Goal: Book appointment/travel/reservation

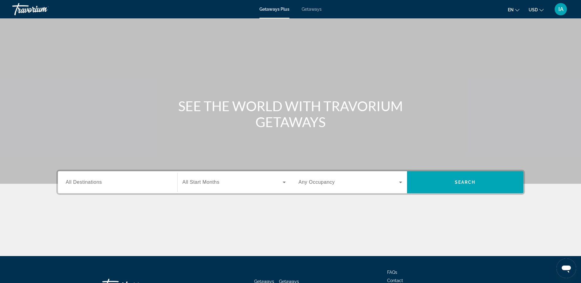
click at [132, 187] on div "Search widget" at bounding box center [117, 182] width 103 height 17
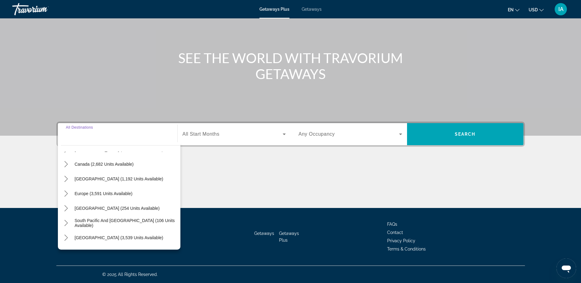
scroll to position [38, 0]
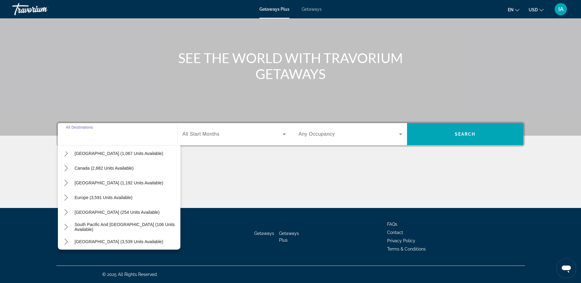
click at [58, 193] on div "All destinations [GEOGRAPHIC_DATA] (42,231 units available) [GEOGRAPHIC_DATA] (…" at bounding box center [119, 195] width 122 height 107
click at [72, 197] on span "Select destination: Europe (3,591 units available)" at bounding box center [104, 197] width 64 height 15
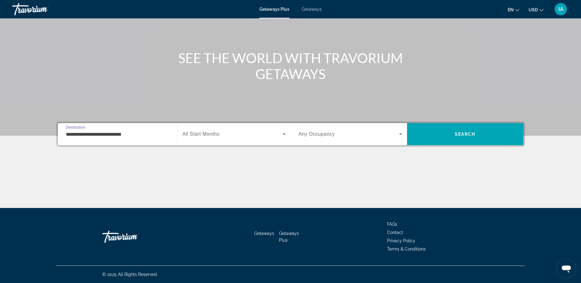
click at [94, 135] on input "**********" at bounding box center [117, 134] width 103 height 7
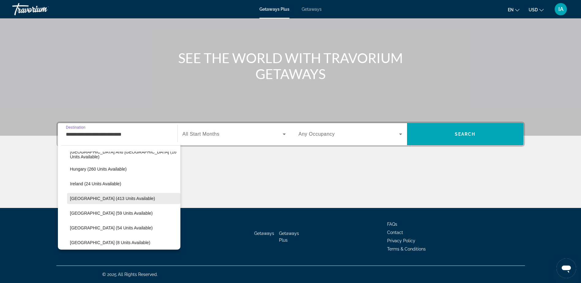
scroll to position [189, 0]
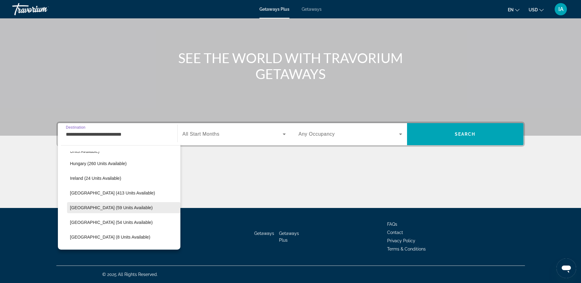
click at [106, 209] on span "[GEOGRAPHIC_DATA] (59 units available)" at bounding box center [111, 207] width 83 height 5
type input "**********"
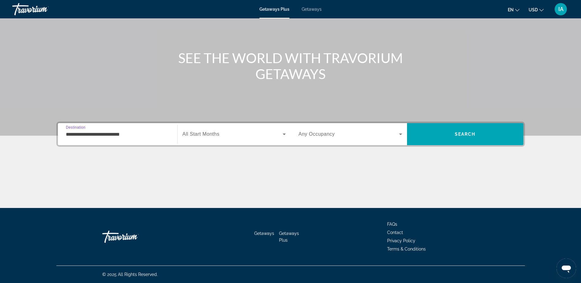
click at [311, 9] on span "Getaways" at bounding box center [312, 9] width 20 height 5
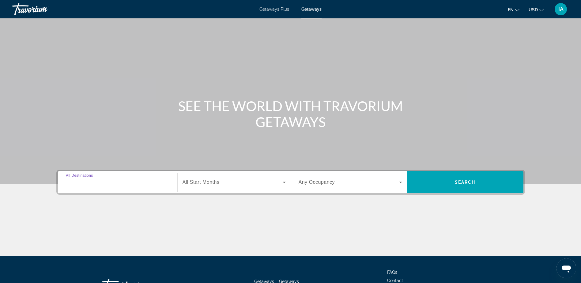
click at [129, 186] on div "Search widget" at bounding box center [117, 182] width 103 height 17
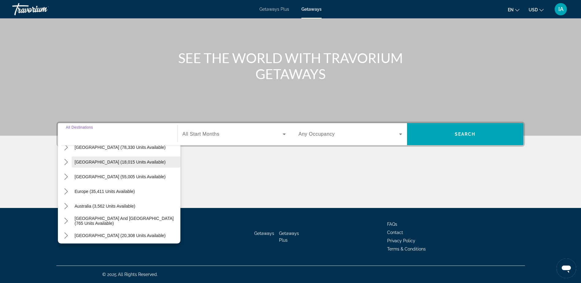
scroll to position [69, 0]
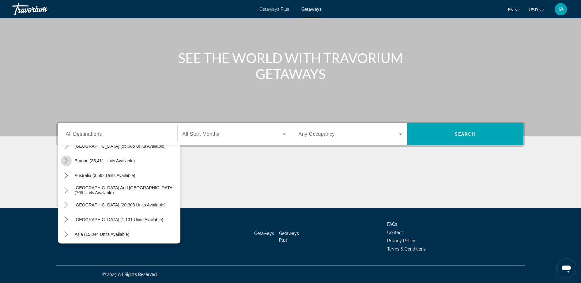
click at [66, 163] on icon "Toggle Europe (35,411 units available) submenu" at bounding box center [66, 161] width 6 height 6
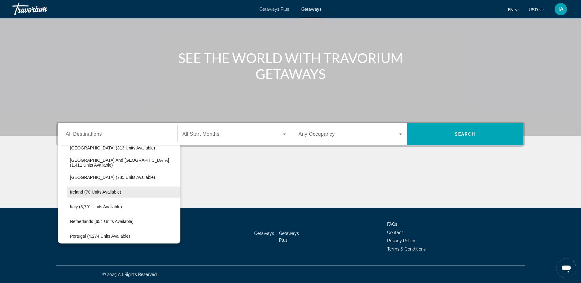
scroll to position [230, 0]
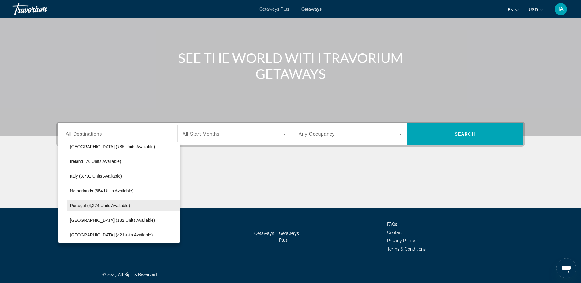
click at [105, 205] on span "Portugal (4,274 units available)" at bounding box center [100, 205] width 60 height 5
type input "**********"
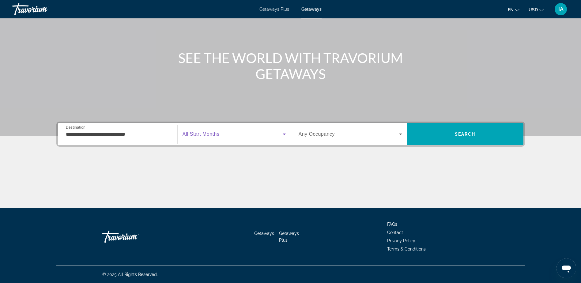
click at [239, 137] on span "Search widget" at bounding box center [232, 133] width 100 height 7
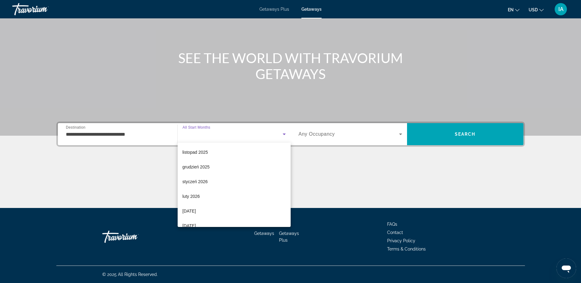
scroll to position [0, 0]
click at [337, 131] on div at bounding box center [290, 141] width 581 height 283
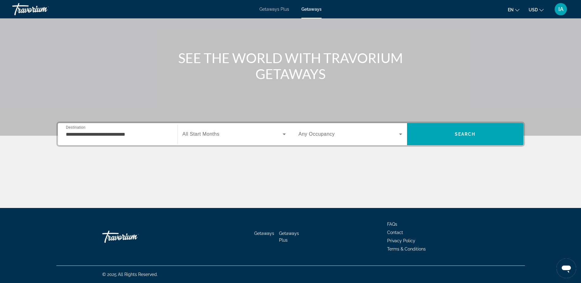
click at [335, 133] on span "Search widget" at bounding box center [348, 133] width 100 height 7
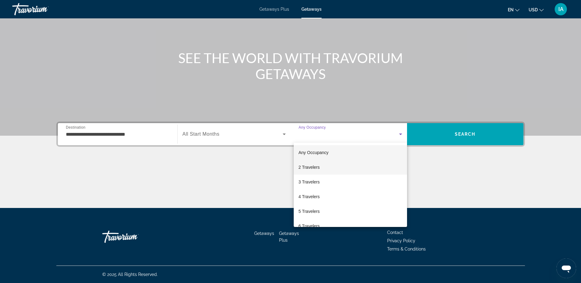
click at [319, 170] on mat-option "2 Travelers" at bounding box center [350, 167] width 113 height 15
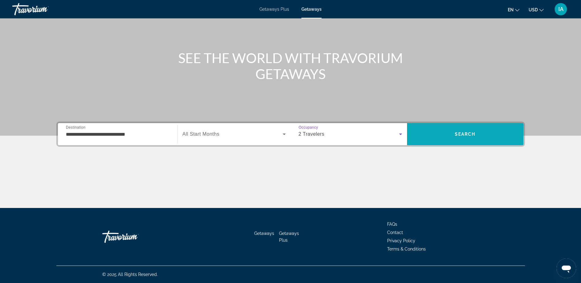
click at [460, 130] on span "Search" at bounding box center [465, 134] width 116 height 15
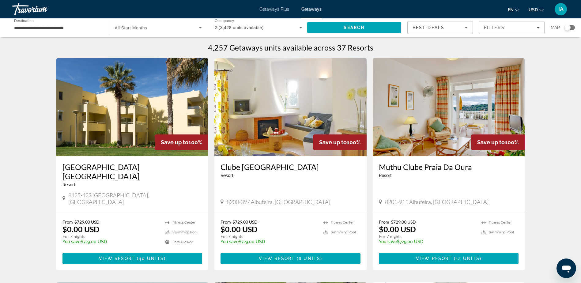
click at [81, 29] on input "**********" at bounding box center [58, 27] width 88 height 7
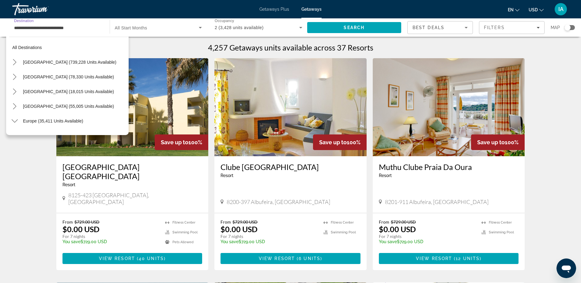
scroll to position [242, 0]
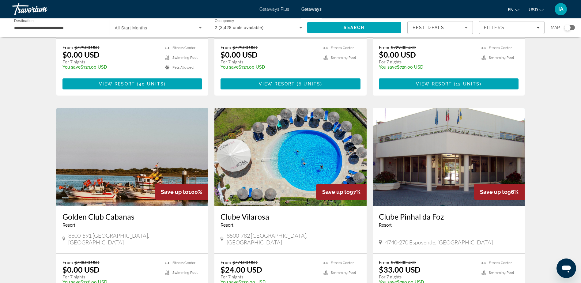
scroll to position [122, 0]
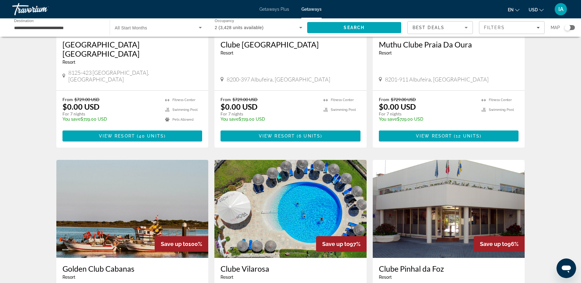
click at [568, 24] on div "Map" at bounding box center [562, 27] width 24 height 13
click at [568, 27] on div "Search widget" at bounding box center [567, 27] width 6 height 6
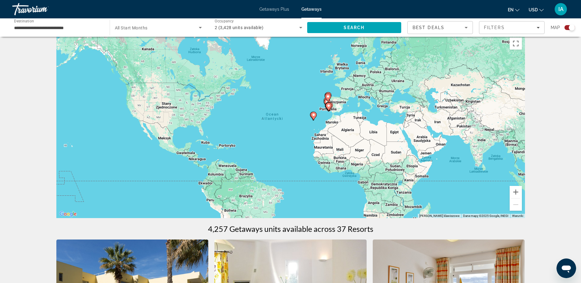
scroll to position [6, 0]
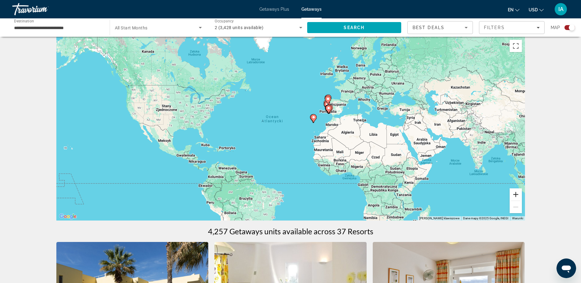
click at [519, 196] on button "Powiększ" at bounding box center [515, 194] width 12 height 12
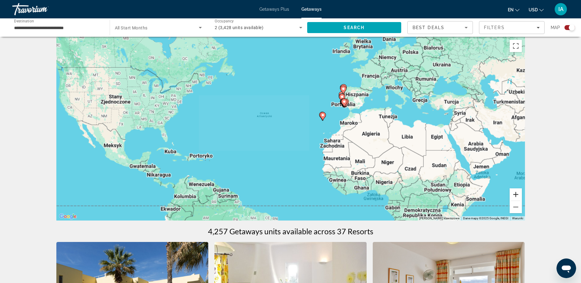
click at [519, 196] on button "Powiększ" at bounding box center [515, 194] width 12 height 12
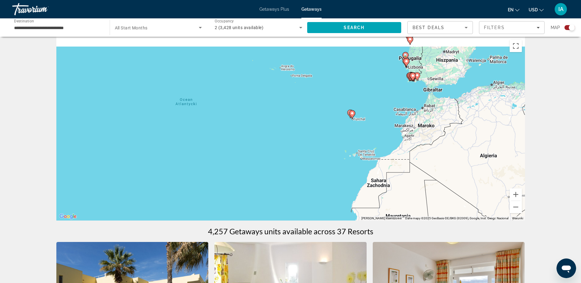
drag, startPoint x: 437, startPoint y: 112, endPoint x: 335, endPoint y: 171, distance: 118.1
click at [338, 165] on div "Aby aktywować przeciąganie za pomocą klawiatury, naciśnij Alt + Enter. Po włącz…" at bounding box center [290, 129] width 468 height 184
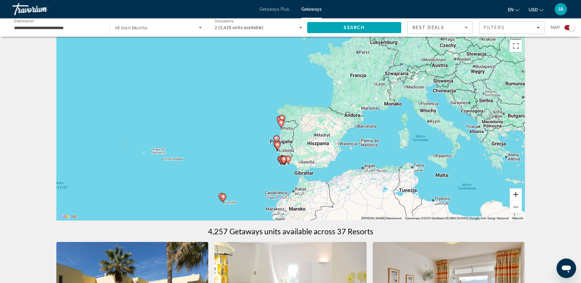
click at [516, 195] on button "Powiększ" at bounding box center [515, 194] width 12 height 12
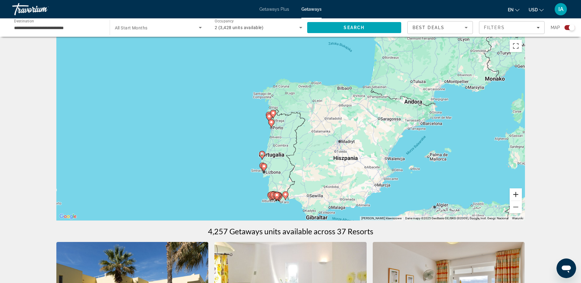
click at [516, 195] on button "Powiększ" at bounding box center [515, 194] width 12 height 12
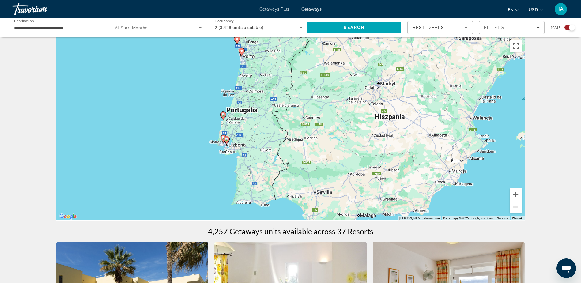
drag, startPoint x: 298, startPoint y: 134, endPoint x: 287, endPoint y: 64, distance: 71.5
click at [287, 64] on div "Aby aktywować przeciąganie za pomocą klawiatury, naciśnij Alt + Enter. Po włącz…" at bounding box center [290, 129] width 468 height 184
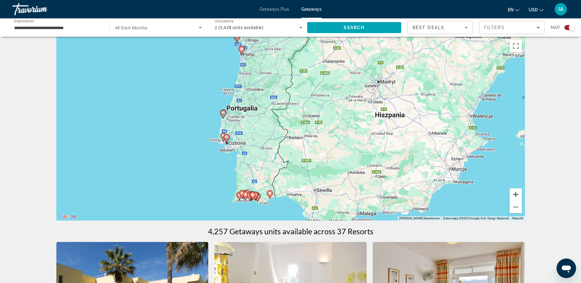
click at [512, 193] on button "Powiększ" at bounding box center [515, 194] width 12 height 12
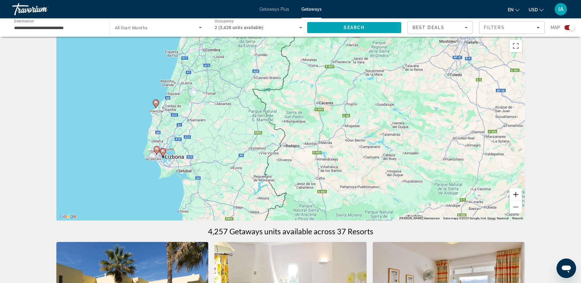
click at [520, 196] on button "Powiększ" at bounding box center [515, 194] width 12 height 12
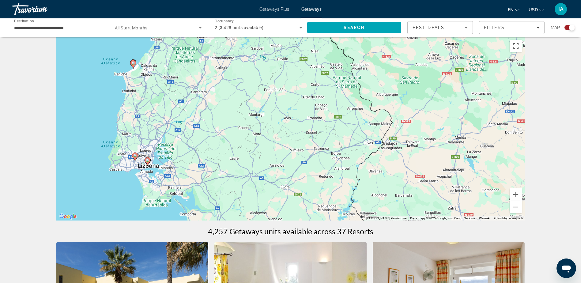
drag, startPoint x: 256, startPoint y: 136, endPoint x: 368, endPoint y: 117, distance: 114.0
click at [368, 117] on div "Aby aktywować przeciąganie za pomocą klawiatury, naciśnij Alt + Enter. Po włącz…" at bounding box center [290, 129] width 468 height 184
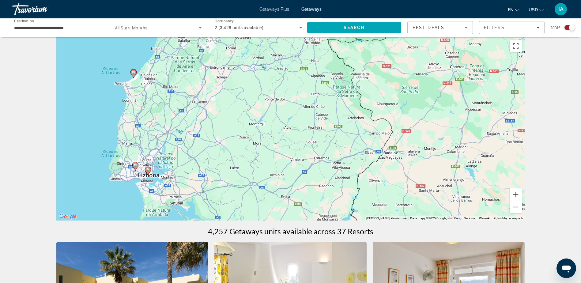
drag, startPoint x: 270, startPoint y: 130, endPoint x: 265, endPoint y: 259, distance: 129.0
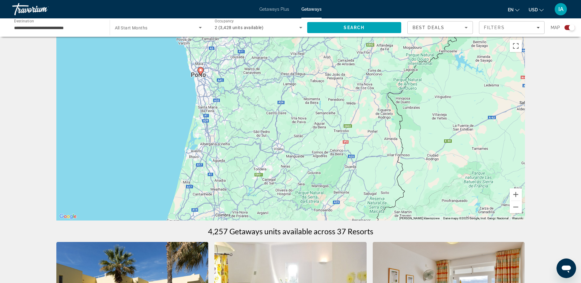
drag, startPoint x: 254, startPoint y: 146, endPoint x: 258, endPoint y: 246, distance: 100.5
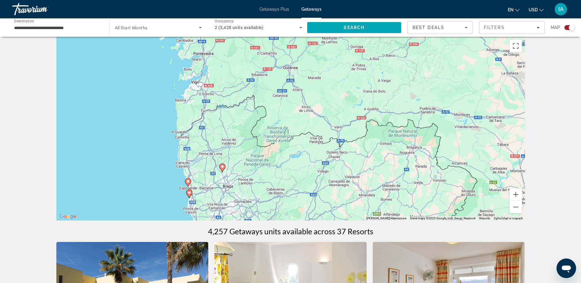
drag, startPoint x: 240, startPoint y: 198, endPoint x: 242, endPoint y: 243, distance: 45.7
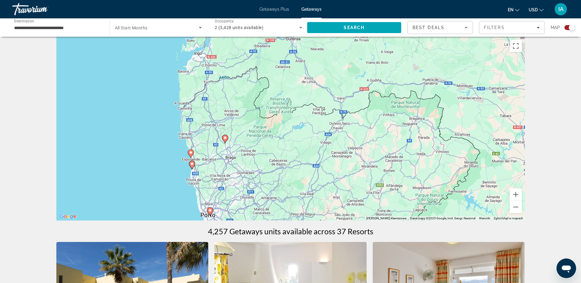
drag, startPoint x: 258, startPoint y: 173, endPoint x: 260, endPoint y: 135, distance: 38.0
click at [260, 135] on div "Aby aktywować przeciąganie za pomocą klawiatury, naciśnij Alt + Enter. Po włącz…" at bounding box center [290, 129] width 468 height 184
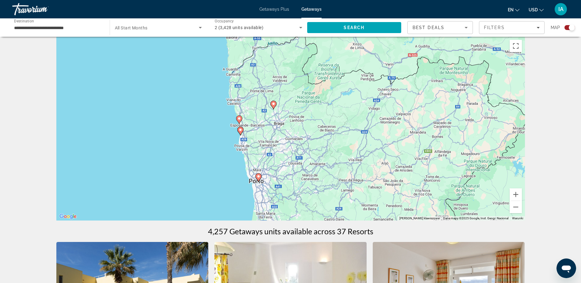
drag, startPoint x: 178, startPoint y: 156, endPoint x: 239, endPoint y: 115, distance: 73.7
click at [239, 115] on div "Aby aktywować przeciąganie za pomocą klawiatury, naciśnij Alt + Enter. Po włącz…" at bounding box center [290, 129] width 468 height 184
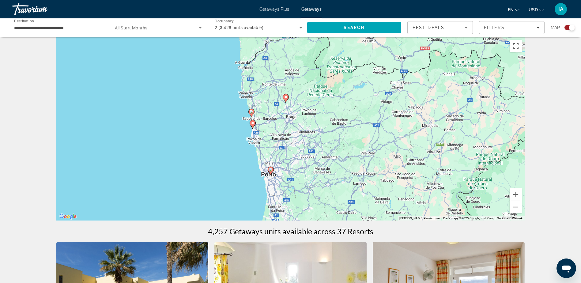
click at [512, 206] on button "Pomniejsz" at bounding box center [515, 207] width 12 height 12
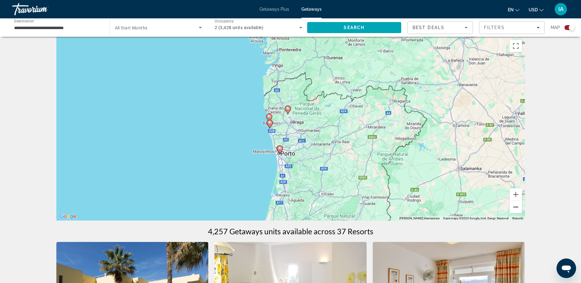
click at [512, 206] on button "Pomniejsz" at bounding box center [515, 207] width 12 height 12
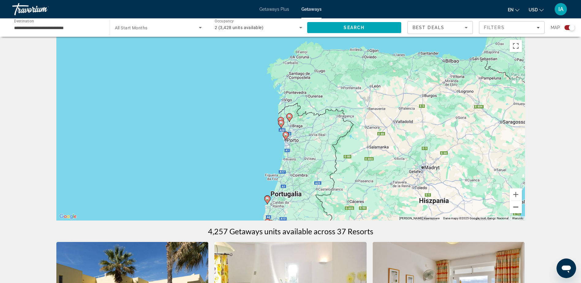
click at [512, 206] on button "Pomniejsz" at bounding box center [515, 207] width 12 height 12
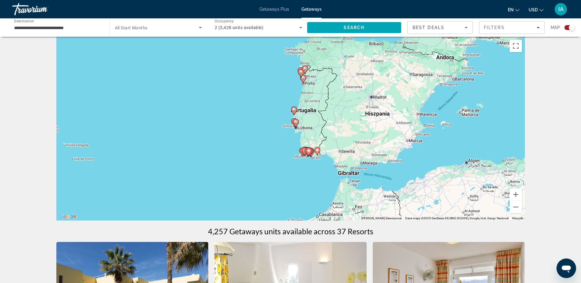
drag, startPoint x: 326, startPoint y: 197, endPoint x: 341, endPoint y: 145, distance: 53.7
click at [341, 145] on div "Aby aktywować przeciąganie za pomocą klawiatury, naciśnij Alt + Enter. Po włącz…" at bounding box center [290, 129] width 468 height 184
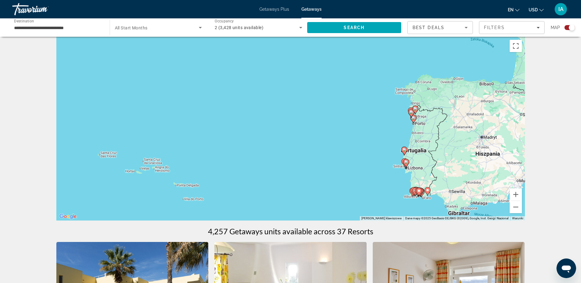
drag, startPoint x: 277, startPoint y: 145, endPoint x: 395, endPoint y: 183, distance: 123.2
click at [386, 187] on div "Aby aktywować przeciąganie za pomocą klawiatury, naciśnij Alt + Enter. Po włącz…" at bounding box center [290, 129] width 468 height 184
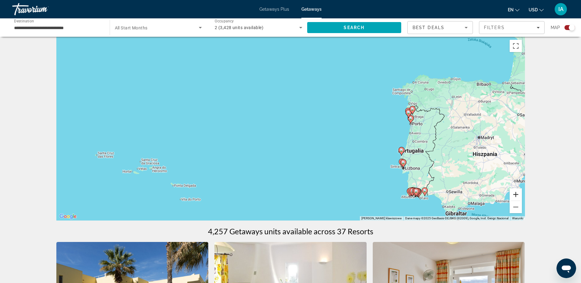
click at [516, 193] on button "Powiększ" at bounding box center [515, 194] width 12 height 12
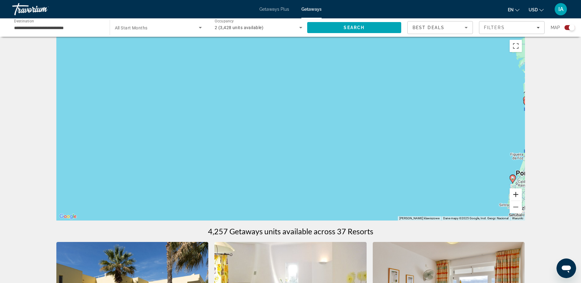
click at [516, 193] on button "Powiększ" at bounding box center [515, 194] width 12 height 12
drag, startPoint x: 376, startPoint y: 132, endPoint x: 252, endPoint y: 81, distance: 133.2
click at [253, 81] on div "Main content" at bounding box center [290, 129] width 468 height 184
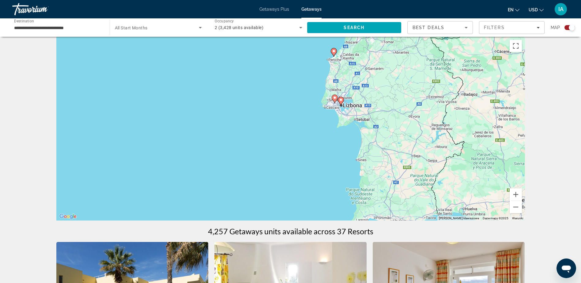
drag, startPoint x: 399, startPoint y: 133, endPoint x: 327, endPoint y: 64, distance: 99.8
click at [313, 58] on div "Aby aktywować przeciąganie za pomocą klawiatury, naciśnij Alt + Enter. Po włącz…" at bounding box center [290, 129] width 468 height 184
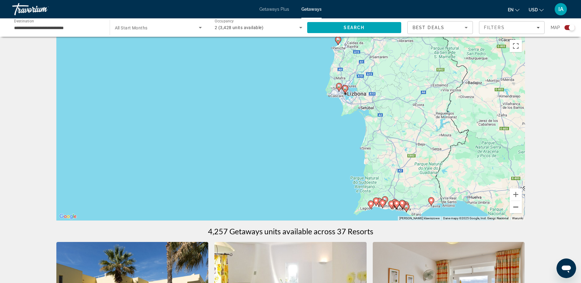
click at [517, 209] on button "Pomniejsz" at bounding box center [515, 207] width 12 height 12
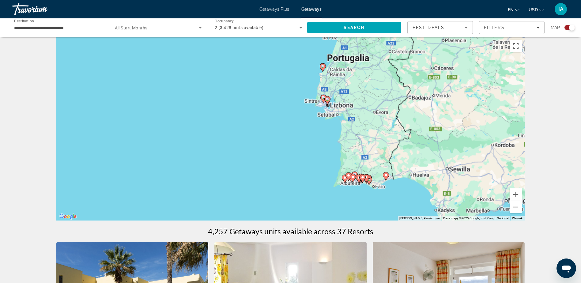
click at [517, 209] on button "Pomniejsz" at bounding box center [515, 207] width 12 height 12
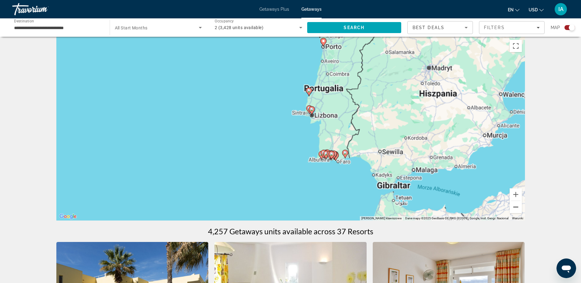
click at [517, 209] on button "Pomniejsz" at bounding box center [515, 207] width 12 height 12
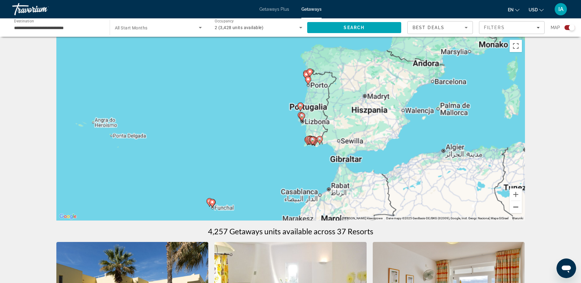
click at [517, 209] on button "Pomniejsz" at bounding box center [515, 207] width 12 height 12
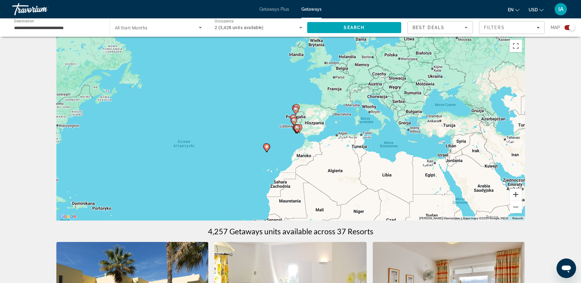
click at [515, 196] on button "Powiększ" at bounding box center [515, 194] width 12 height 12
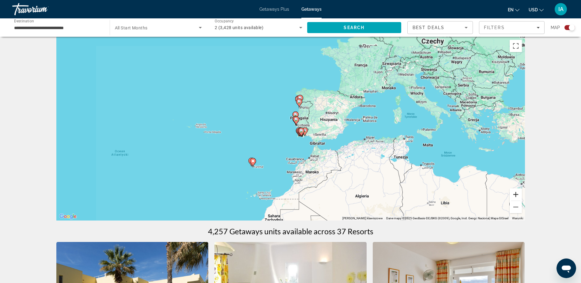
click at [515, 196] on button "Powiększ" at bounding box center [515, 194] width 12 height 12
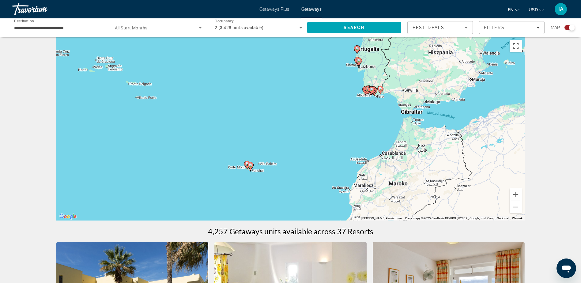
drag, startPoint x: 215, startPoint y: 178, endPoint x: 360, endPoint y: 163, distance: 145.5
click at [268, 124] on div "Aby aktywować przeciąganie za pomocą klawiatury, naciśnij Alt + Enter. Po włącz…" at bounding box center [290, 129] width 468 height 184
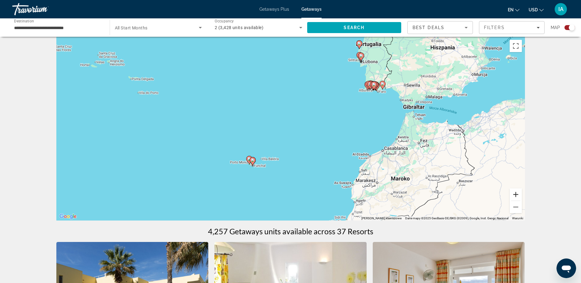
click at [516, 193] on button "Powiększ" at bounding box center [515, 194] width 12 height 12
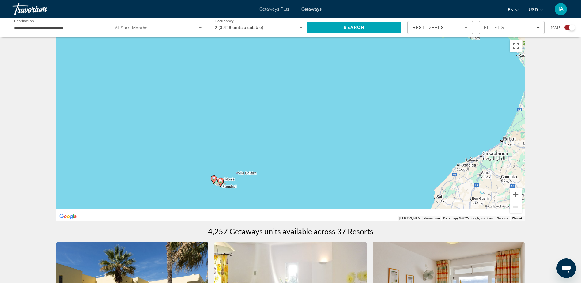
drag, startPoint x: 308, startPoint y: 170, endPoint x: 327, endPoint y: 126, distance: 47.7
click at [327, 126] on div "Aby aktywować przeciąganie za pomocą klawiatury, naciśnij Alt + Enter. Po włącz…" at bounding box center [290, 129] width 468 height 184
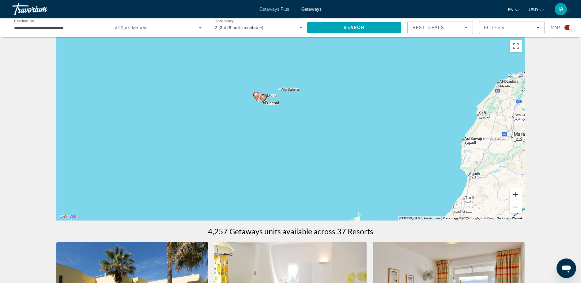
click at [513, 195] on button "Powiększ" at bounding box center [515, 194] width 12 height 12
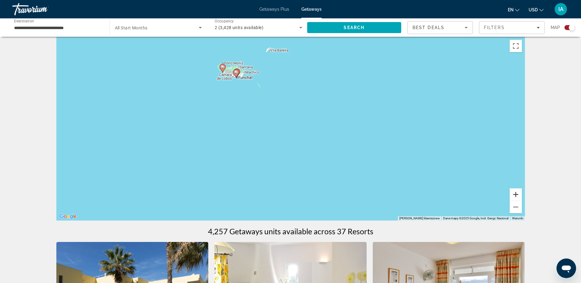
click at [513, 195] on button "Powiększ" at bounding box center [515, 194] width 12 height 12
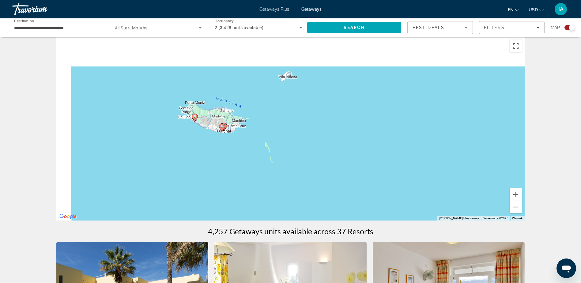
drag, startPoint x: 215, startPoint y: 118, endPoint x: 271, endPoint y: 212, distance: 109.7
click at [259, 219] on div "Aby aktywować przeciąganie za pomocą klawiatury, naciśnij Alt + Enter. Po włącz…" at bounding box center [290, 129] width 468 height 184
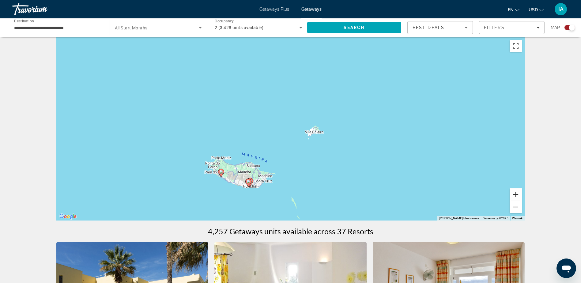
click at [516, 194] on button "Powiększ" at bounding box center [515, 194] width 12 height 12
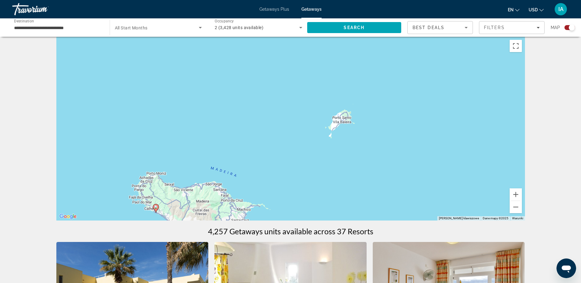
drag, startPoint x: 315, startPoint y: 179, endPoint x: 339, endPoint y: 128, distance: 57.1
click at [330, 120] on div "Aby aktywować przeciąganie za pomocą klawiatury, naciśnij Alt + Enter. Po włącz…" at bounding box center [290, 129] width 468 height 184
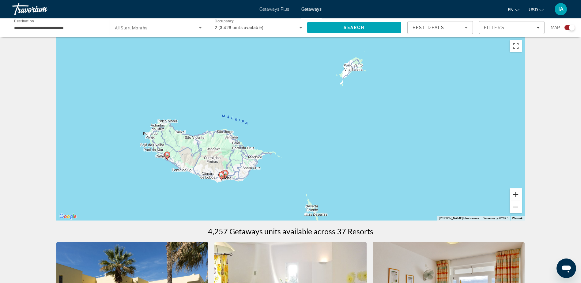
click at [517, 195] on button "Powiększ" at bounding box center [515, 194] width 12 height 12
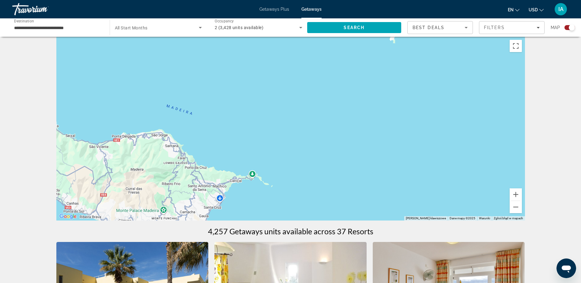
drag, startPoint x: 265, startPoint y: 192, endPoint x: 324, endPoint y: 111, distance: 99.8
click at [324, 111] on div "Aby aktywować przeciąganie za pomocą klawiatury, naciśnij Alt + Enter. Po włącz…" at bounding box center [290, 129] width 468 height 184
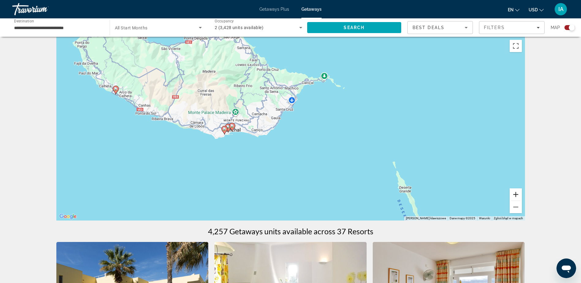
click at [517, 194] on button "Powiększ" at bounding box center [515, 194] width 12 height 12
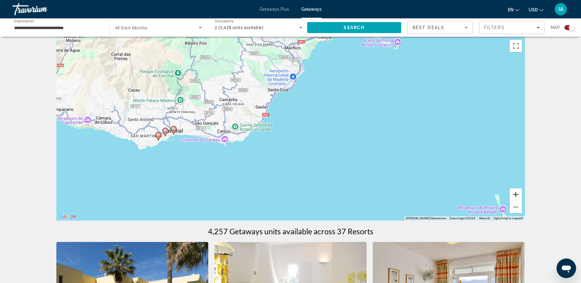
click at [517, 194] on button "Powiększ" at bounding box center [515, 194] width 12 height 12
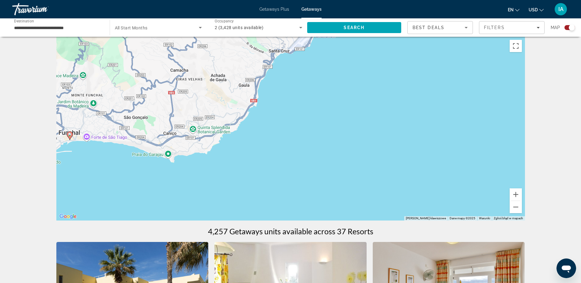
drag, startPoint x: 208, startPoint y: 127, endPoint x: 324, endPoint y: 123, distance: 116.1
click at [324, 123] on div "Aby aktywować przeciąganie za pomocą klawiatury, naciśnij Alt + Enter. Po włącz…" at bounding box center [290, 129] width 468 height 184
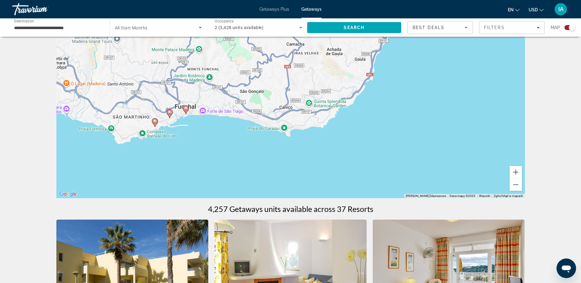
scroll to position [37, 0]
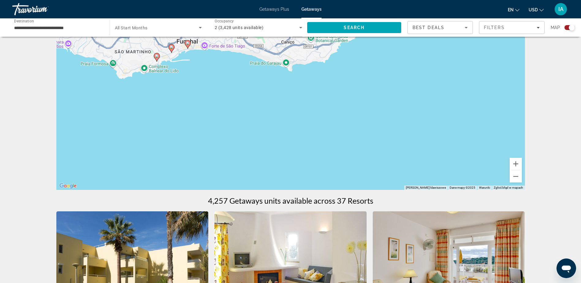
drag, startPoint x: 183, startPoint y: 142, endPoint x: 185, endPoint y: 85, distance: 57.0
click at [185, 85] on div "Aby aktywować przeciąganie za pomocą klawiatury, naciśnij Alt + Enter. Po włącz…" at bounding box center [290, 98] width 468 height 184
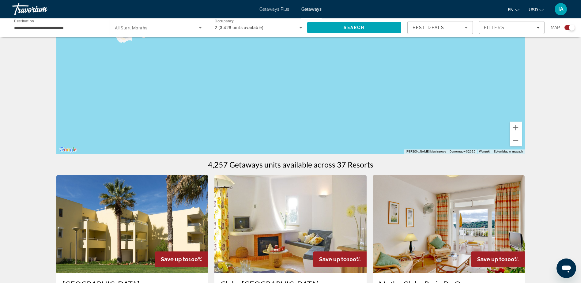
scroll to position [0, 0]
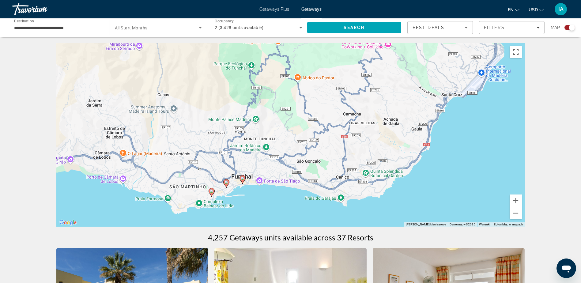
drag, startPoint x: 245, startPoint y: 135, endPoint x: 272, endPoint y: 173, distance: 46.1
click at [267, 189] on div "Aby aktywować przeciąganie za pomocą klawiatury, naciśnij Alt + Enter. Po włącz…" at bounding box center [290, 135] width 468 height 184
click at [242, 178] on image "Main content" at bounding box center [243, 179] width 4 height 4
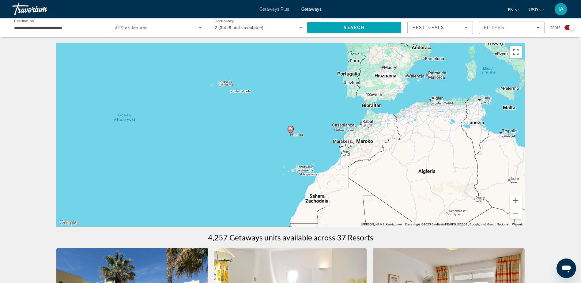
click at [290, 129] on image "Main content" at bounding box center [291, 129] width 4 height 4
type input "**********"
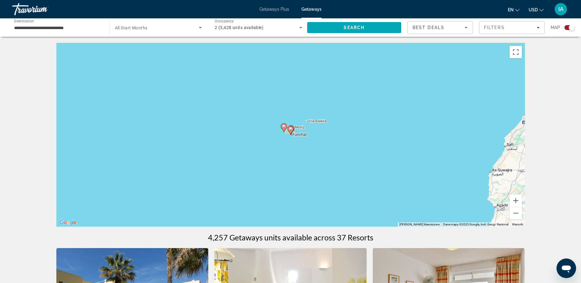
click at [289, 131] on icon "Main content" at bounding box center [290, 130] width 6 height 8
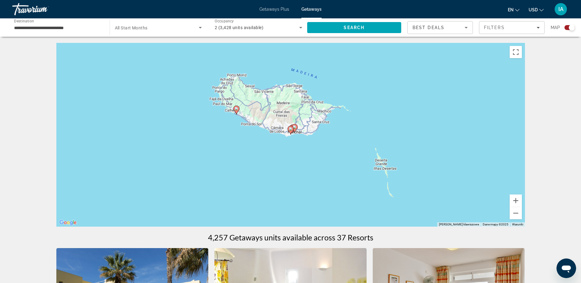
click at [292, 132] on icon "Main content" at bounding box center [290, 130] width 6 height 9
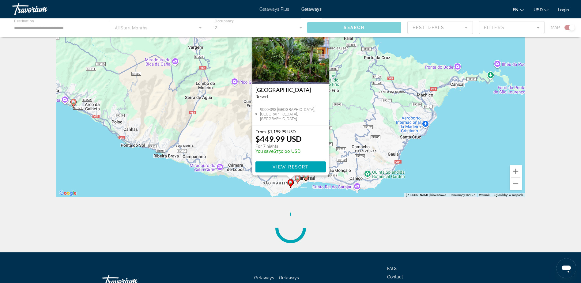
scroll to position [61, 0]
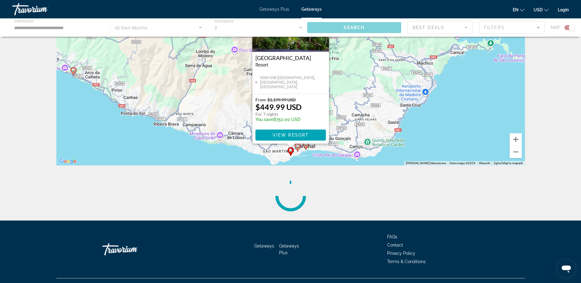
click at [298, 148] on icon "Main content" at bounding box center [297, 147] width 6 height 8
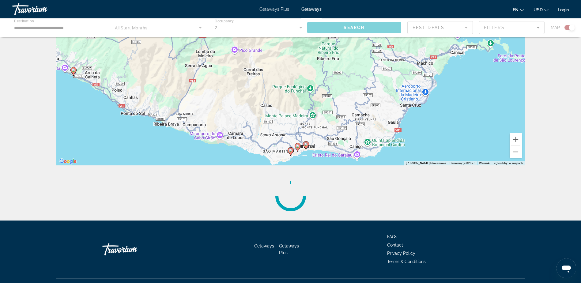
click at [298, 146] on image "Main content" at bounding box center [298, 146] width 4 height 4
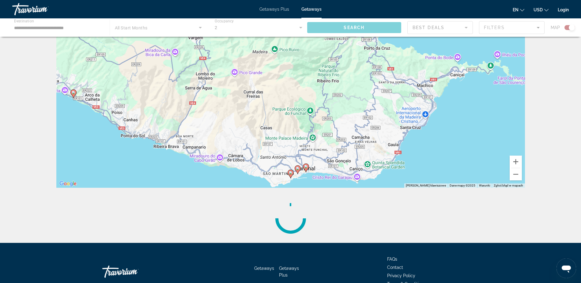
scroll to position [0, 0]
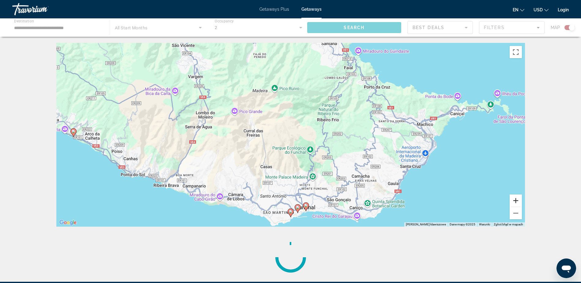
click at [515, 199] on button "Powiększ" at bounding box center [515, 200] width 12 height 12
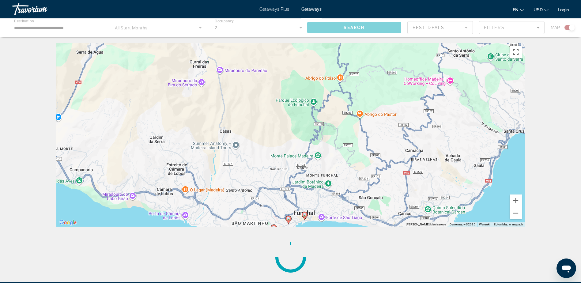
drag, startPoint x: 406, startPoint y: 163, endPoint x: 394, endPoint y: 105, distance: 59.3
click at [394, 105] on div "Aby aktywować przeciąganie za pomocą klawiatury, naciśnij Alt + Enter. Po włącz…" at bounding box center [290, 135] width 468 height 184
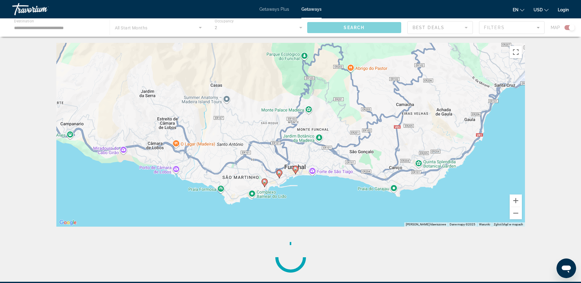
click at [279, 174] on image "Main content" at bounding box center [279, 173] width 4 height 4
click at [295, 170] on image "Main content" at bounding box center [296, 169] width 4 height 4
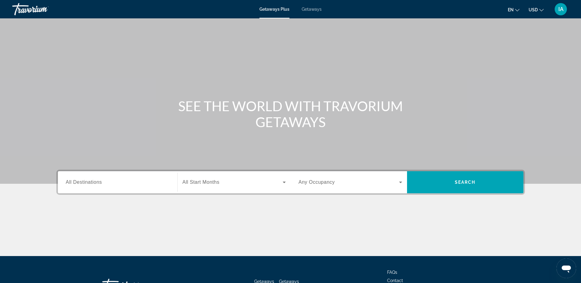
click at [93, 185] on span "All Destinations" at bounding box center [84, 181] width 36 height 5
click at [93, 185] on input "Destination All Destinations" at bounding box center [117, 182] width 103 height 7
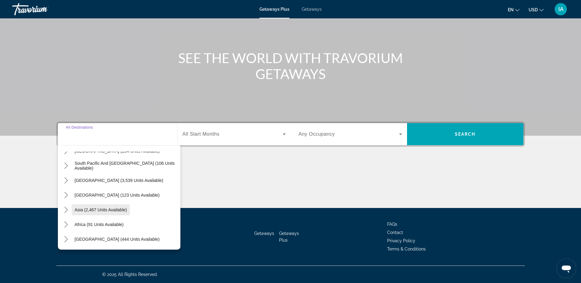
scroll to position [38, 0]
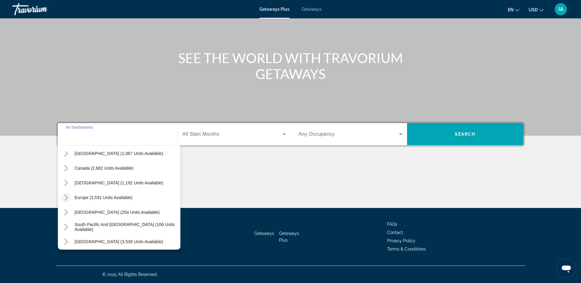
click at [66, 197] on icon "Toggle Europe (3,591 units available) submenu" at bounding box center [66, 197] width 6 height 6
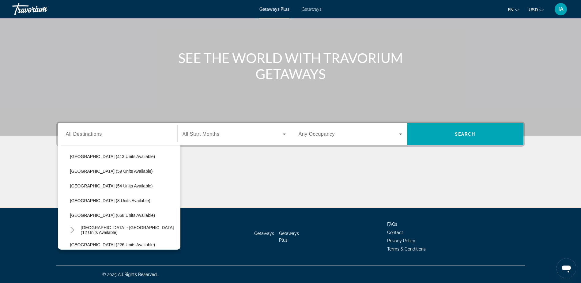
scroll to position [230, 0]
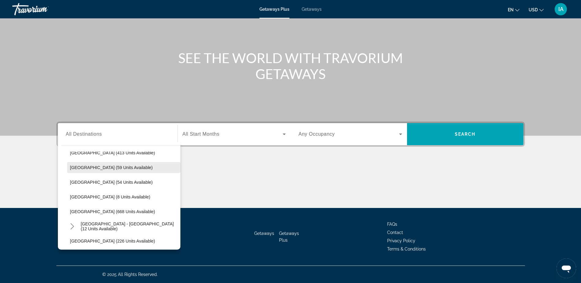
click at [90, 168] on span "[GEOGRAPHIC_DATA] (59 units available)" at bounding box center [111, 167] width 83 height 5
type input "**********"
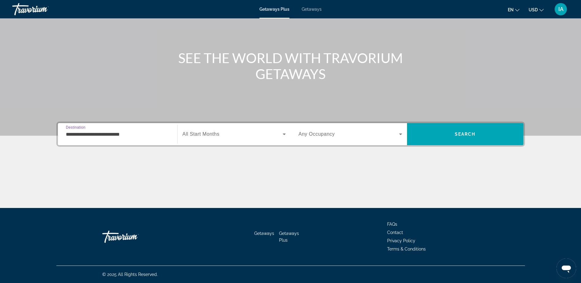
click at [264, 136] on span "Search widget" at bounding box center [232, 133] width 100 height 7
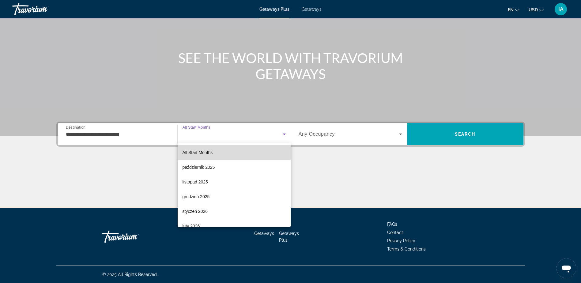
drag, startPoint x: 258, startPoint y: 148, endPoint x: 242, endPoint y: 152, distance: 16.3
click at [252, 151] on mat-option "All Start Months" at bounding box center [234, 152] width 113 height 15
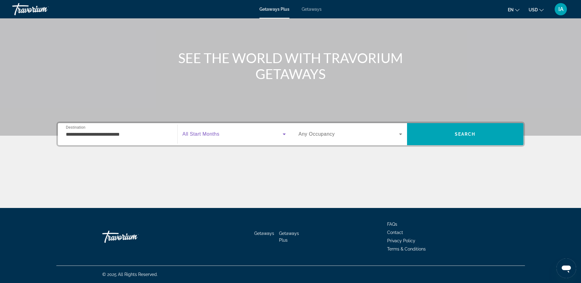
click at [345, 139] on div "Search widget" at bounding box center [349, 134] width 103 height 17
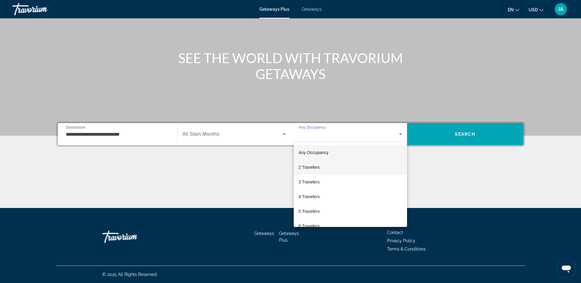
click at [314, 167] on span "2 Travelers" at bounding box center [308, 166] width 21 height 7
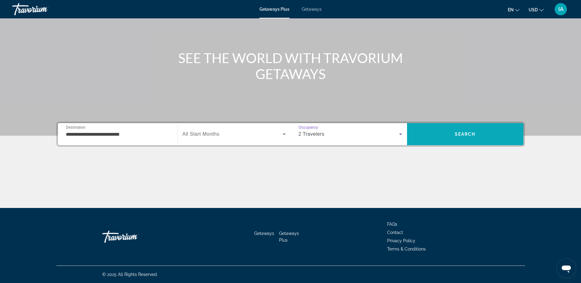
click at [443, 133] on span "Search" at bounding box center [465, 134] width 116 height 15
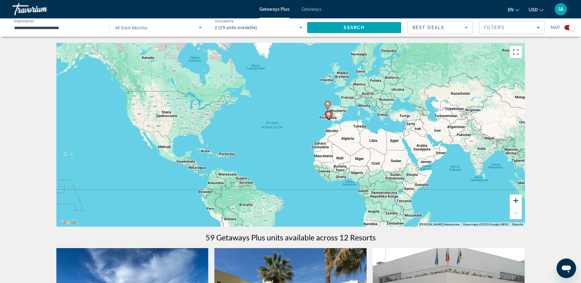
click at [516, 202] on button "Powiększ" at bounding box center [515, 200] width 12 height 12
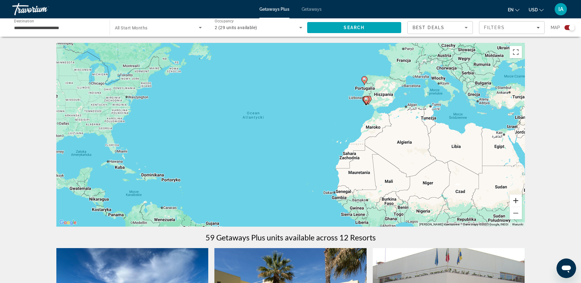
click at [519, 202] on button "Powiększ" at bounding box center [515, 200] width 12 height 12
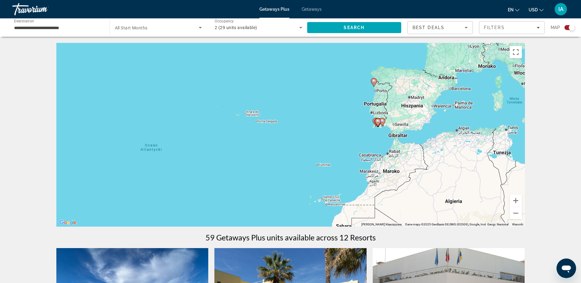
drag, startPoint x: 456, startPoint y: 120, endPoint x: 406, endPoint y: 169, distance: 70.1
click at [400, 168] on div "Aby aktywować przeciąganie za pomocą klawiatury, naciśnij Alt + Enter. Po włącz…" at bounding box center [290, 135] width 468 height 184
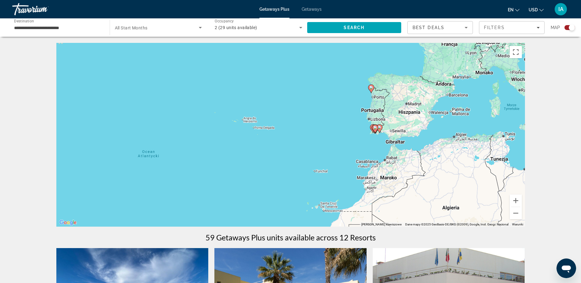
click at [310, 6] on div "Getaways Plus Getaways en English Español Français Italiano Português русский U…" at bounding box center [290, 9] width 581 height 16
click at [311, 10] on span "Getaways" at bounding box center [312, 9] width 20 height 5
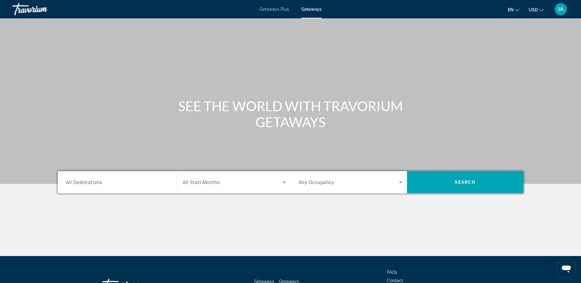
click at [136, 182] on input "Destination All Destinations" at bounding box center [117, 182] width 103 height 7
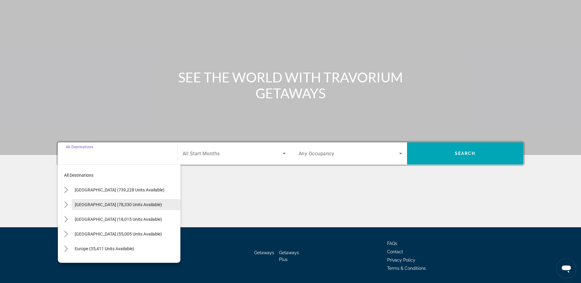
scroll to position [48, 0]
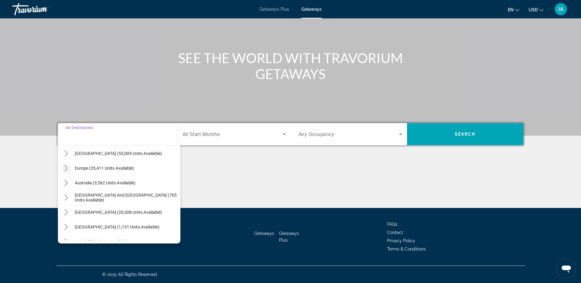
click at [68, 168] on icon "Toggle Europe (35,411 units available) submenu" at bounding box center [66, 168] width 6 height 6
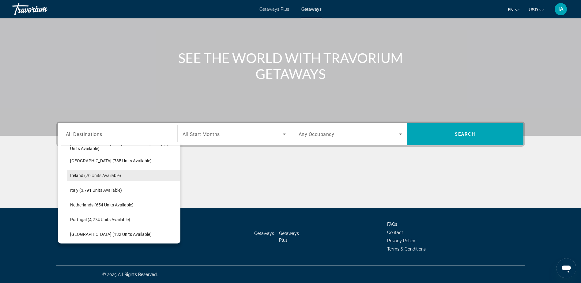
scroll to position [230, 0]
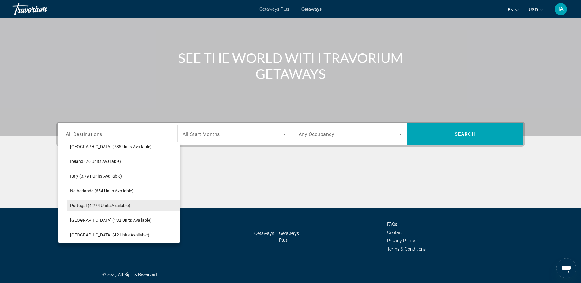
click at [82, 206] on span "Portugal (4,274 units available)" at bounding box center [100, 205] width 60 height 5
type input "**********"
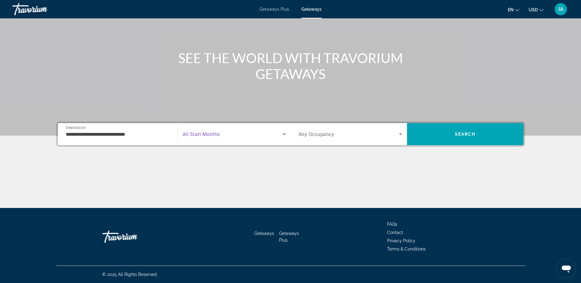
click at [244, 137] on span "Search widget" at bounding box center [232, 133] width 100 height 7
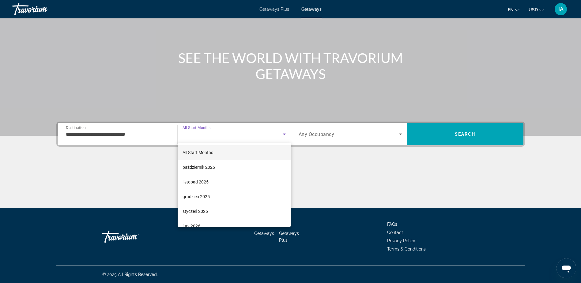
click at [218, 153] on mat-option "All Start Months" at bounding box center [234, 152] width 113 height 15
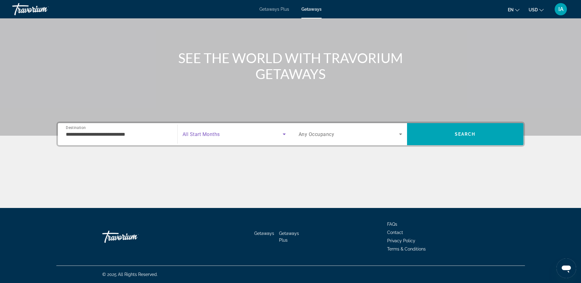
click at [328, 137] on span "Any Occupancy" at bounding box center [316, 134] width 36 height 6
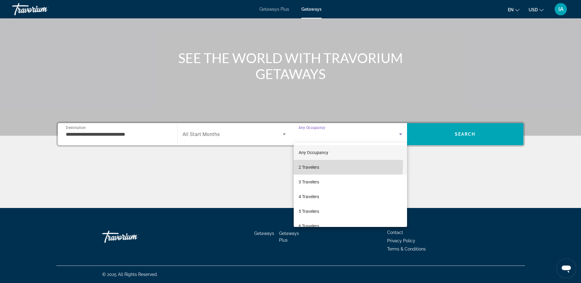
click at [314, 163] on span "2 Travelers" at bounding box center [308, 166] width 21 height 7
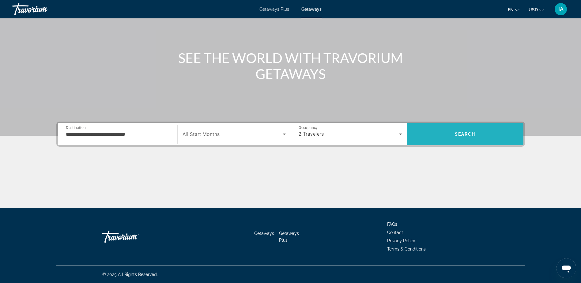
click at [461, 137] on span "Search" at bounding box center [465, 134] width 116 height 15
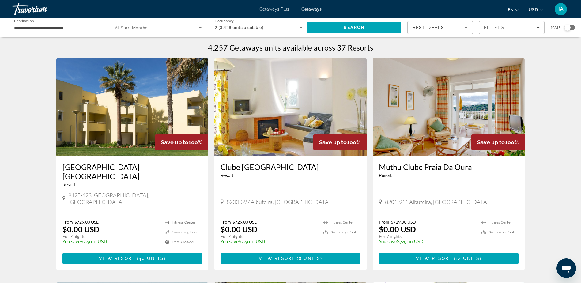
click at [569, 28] on div "Search widget" at bounding box center [567, 27] width 6 height 6
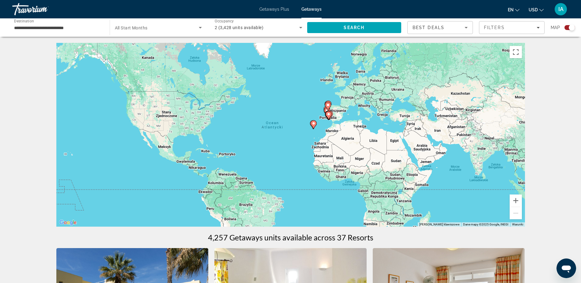
click at [314, 128] on icon "Main content" at bounding box center [313, 124] width 6 height 9
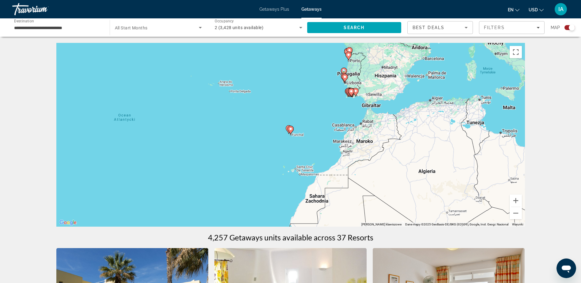
click at [290, 133] on g "Main content" at bounding box center [290, 130] width 6 height 9
type input "**********"
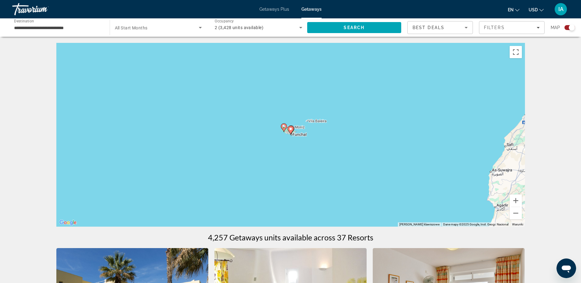
click at [289, 133] on gmp-advanced-marker "Main content" at bounding box center [290, 130] width 6 height 9
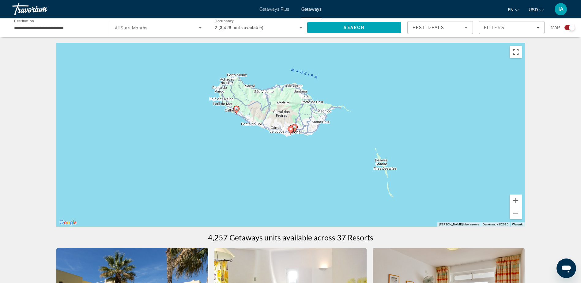
click at [291, 129] on image "Main content" at bounding box center [291, 129] width 4 height 4
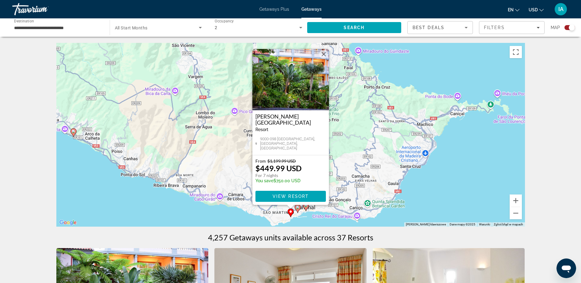
click at [298, 208] on image "Main content" at bounding box center [298, 207] width 4 height 4
click at [298, 206] on image "Main content" at bounding box center [298, 207] width 4 height 4
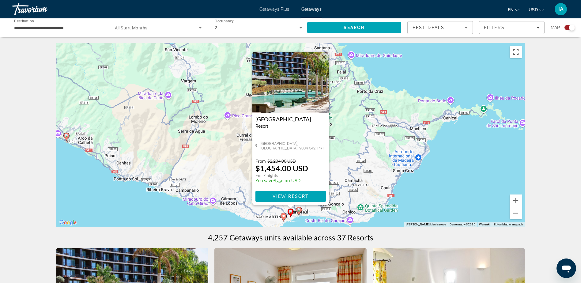
click at [298, 211] on image "Main content" at bounding box center [299, 210] width 4 height 4
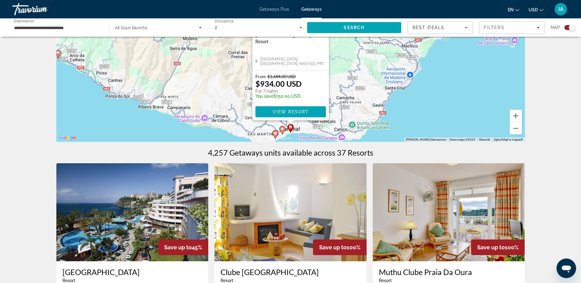
scroll to position [92, 0]
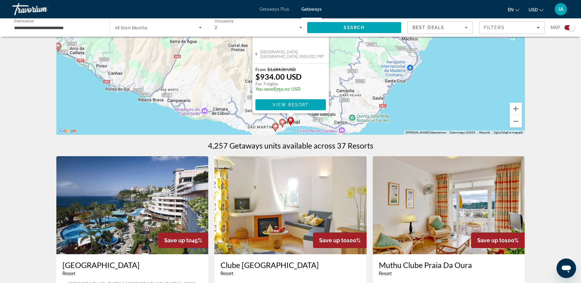
click at [275, 128] on icon "Main content" at bounding box center [275, 127] width 6 height 8
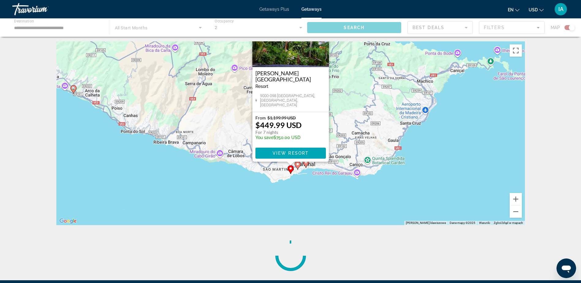
scroll to position [0, 0]
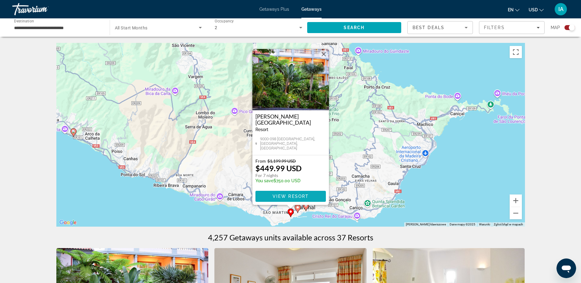
click at [297, 196] on span "View Resort" at bounding box center [290, 196] width 36 height 5
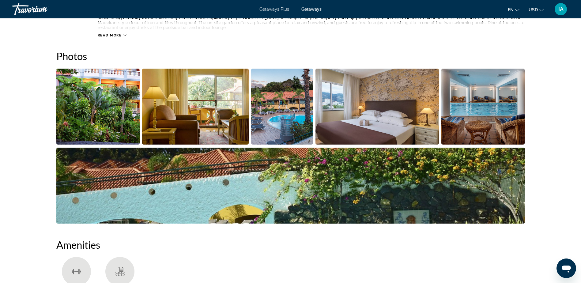
scroll to position [276, 0]
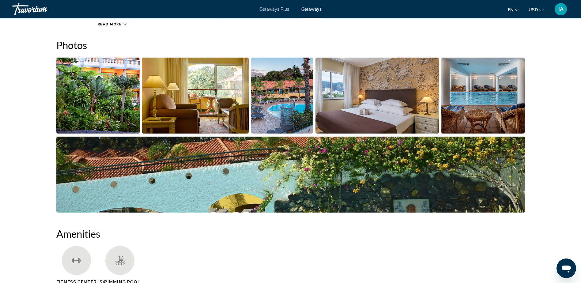
click at [334, 261] on ul "Fitness Center Swimming Pool" at bounding box center [290, 267] width 468 height 43
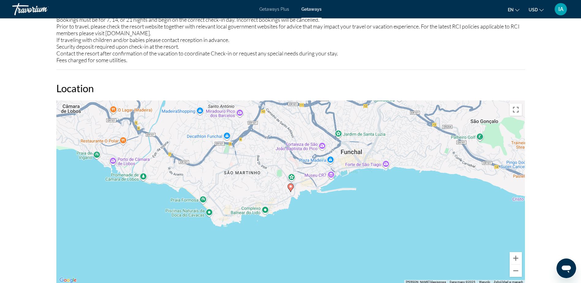
scroll to position [949, 0]
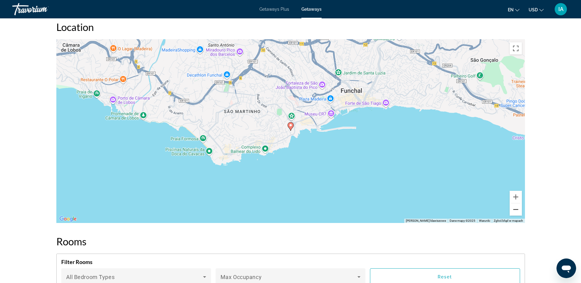
click at [513, 208] on button "Pomniejsz" at bounding box center [515, 209] width 12 height 12
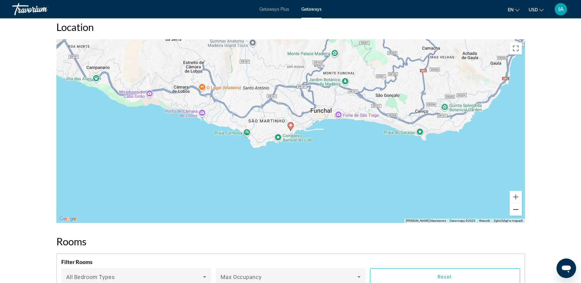
click at [514, 208] on button "Pomniejsz" at bounding box center [515, 209] width 12 height 12
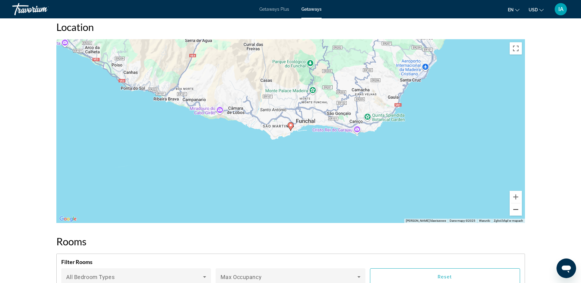
click at [514, 208] on button "Pomniejsz" at bounding box center [515, 209] width 12 height 12
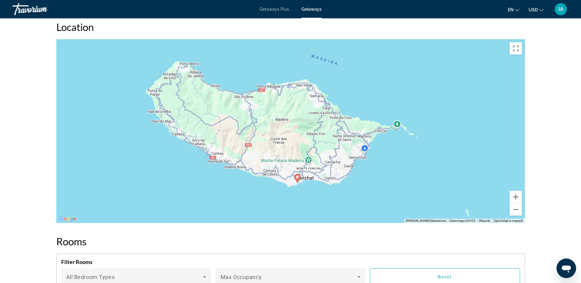
drag, startPoint x: 312, startPoint y: 148, endPoint x: 320, endPoint y: 201, distance: 52.9
click at [320, 201] on div "Aby aktywować przeciąganie za pomocą klawiatury, naciśnij Alt + Enter. Po włącz…" at bounding box center [290, 131] width 468 height 184
